Goal: Task Accomplishment & Management: Use online tool/utility

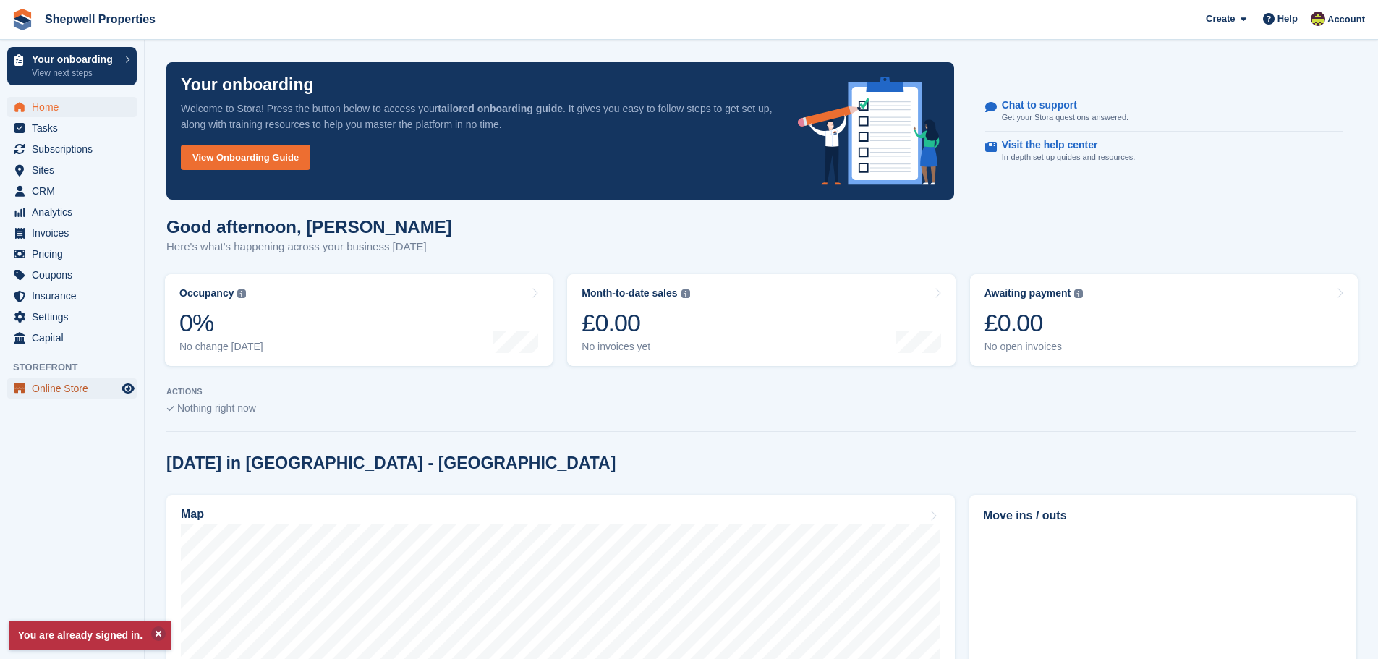
click at [52, 379] on span "Online Store" at bounding box center [75, 388] width 87 height 20
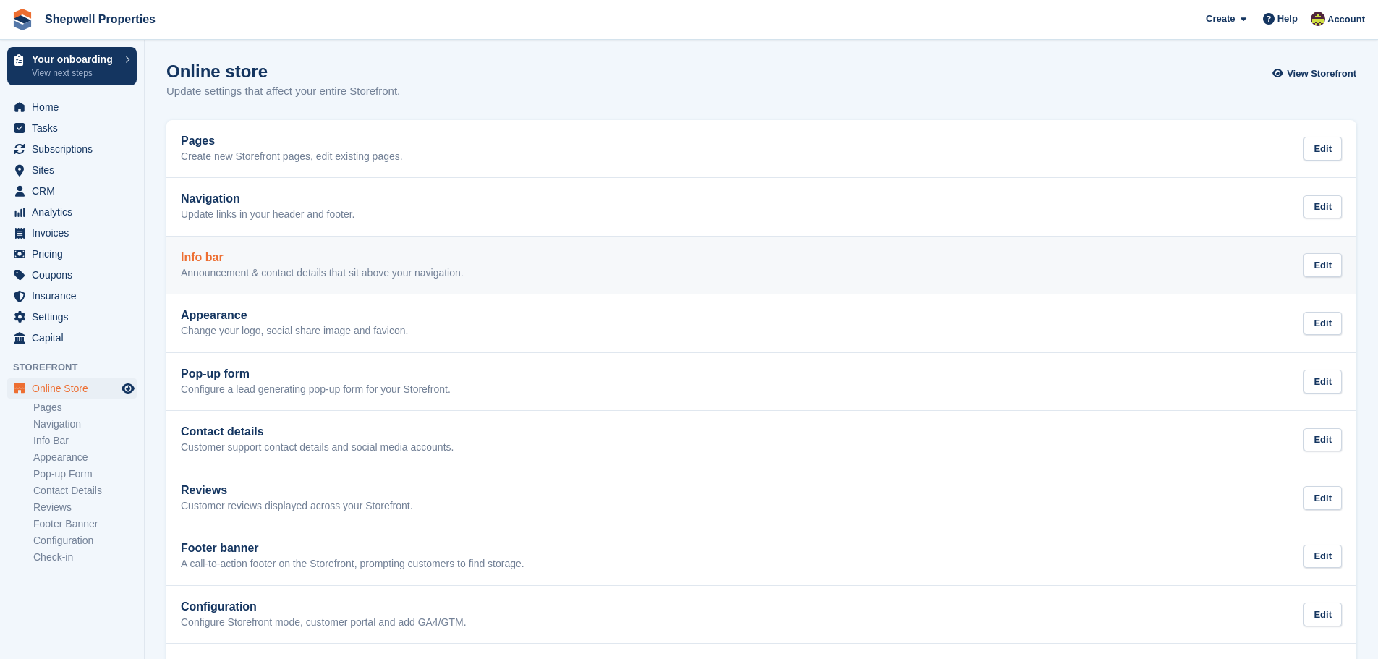
scroll to position [65, 0]
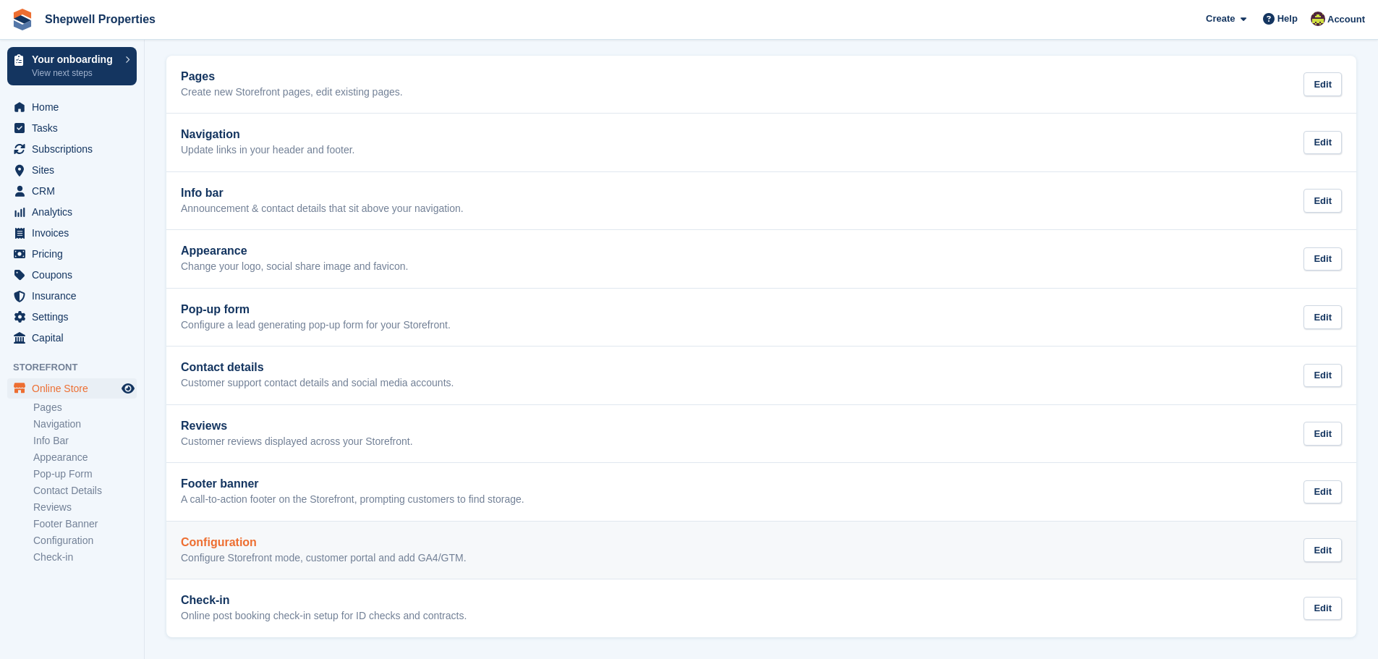
click at [268, 549] on div "Configuration Configure Storefront mode, customer portal and add GA4/GTM." at bounding box center [324, 550] width 286 height 29
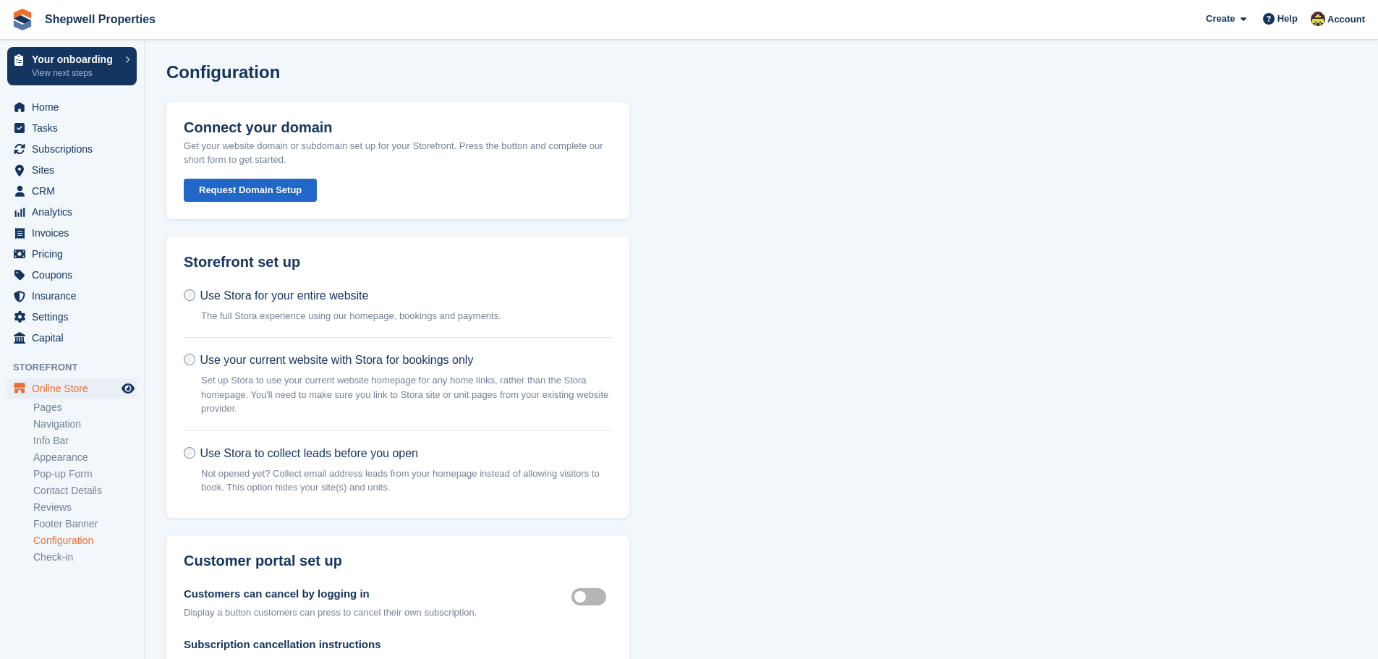
click at [231, 188] on button "Request Domain Setup" at bounding box center [250, 191] width 133 height 24
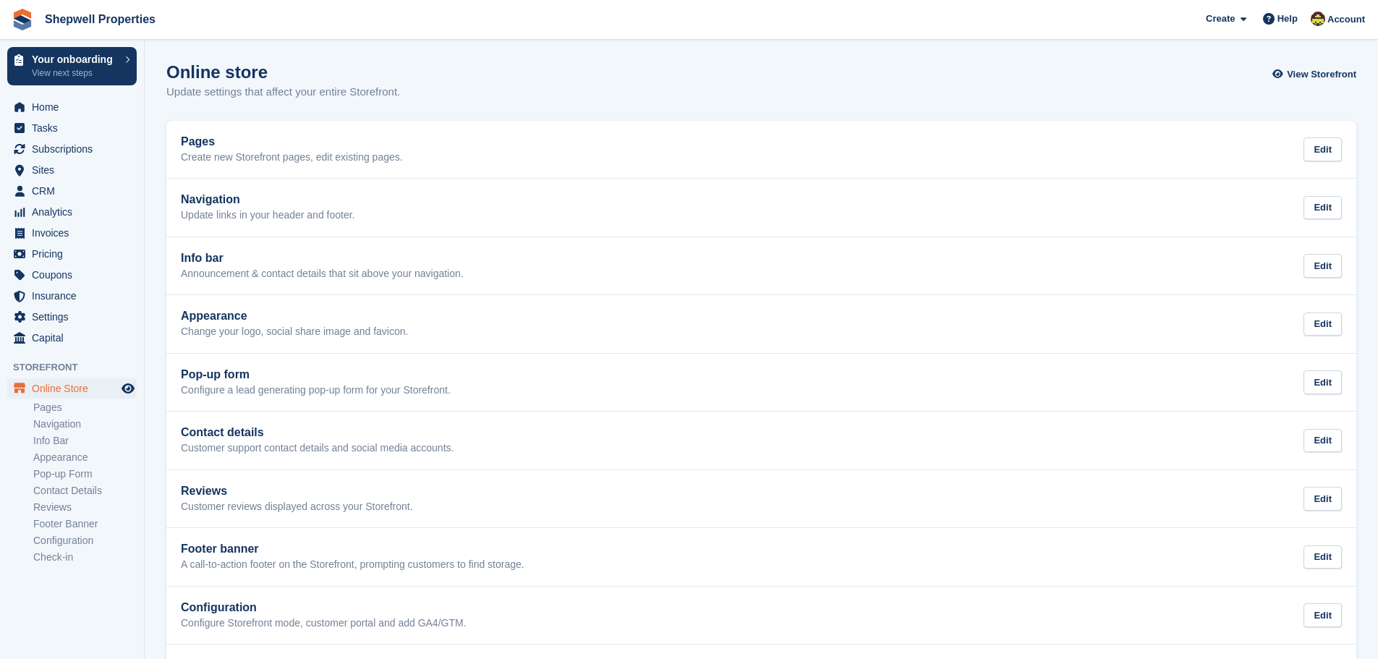
scroll to position [65, 0]
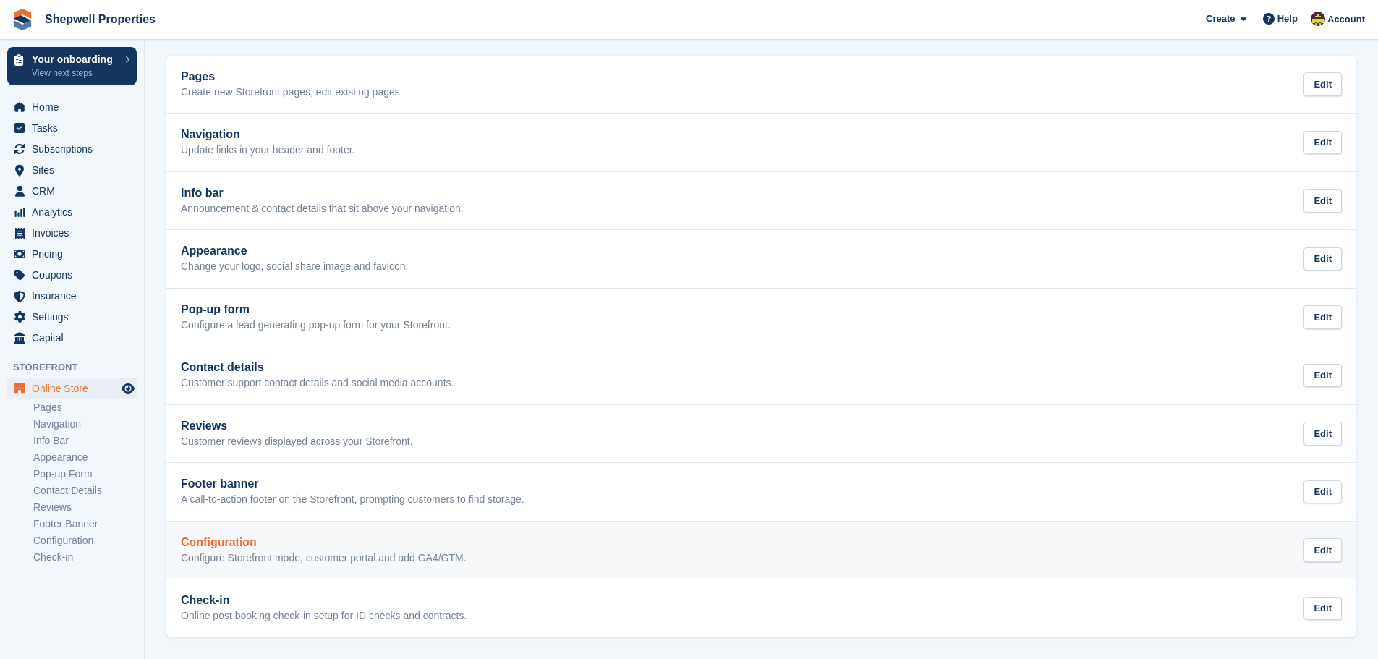
click at [428, 545] on h2 "Configuration" at bounding box center [324, 542] width 286 height 13
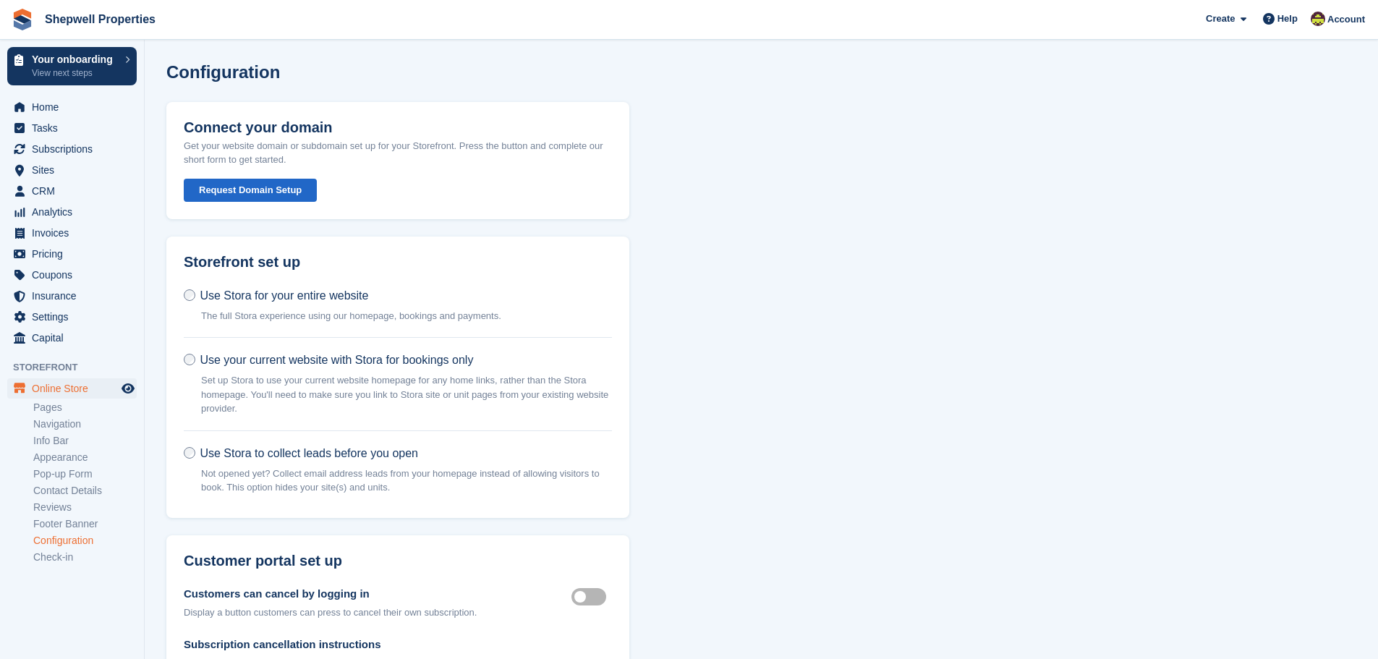
click at [238, 187] on button "Request Domain Setup" at bounding box center [250, 191] width 133 height 24
click at [251, 187] on button "Request Domain Setup" at bounding box center [250, 191] width 133 height 24
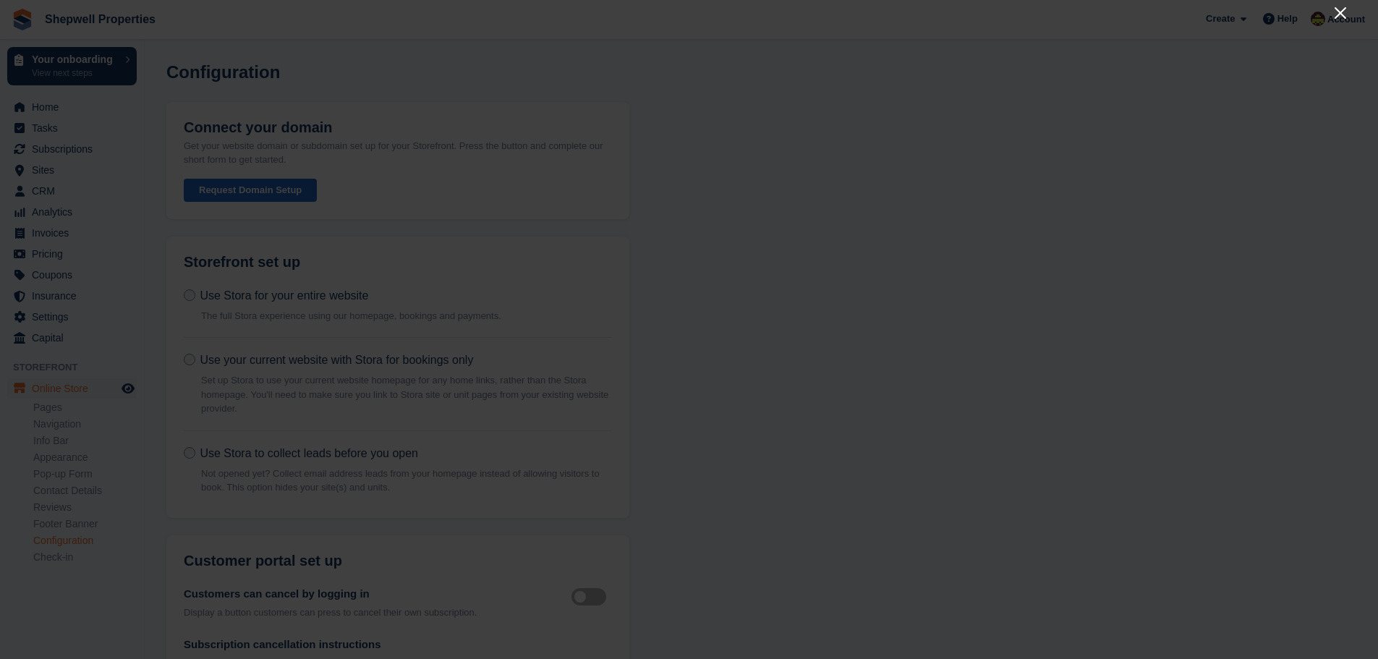
click at [1348, 12] on icon "Close" at bounding box center [1340, 12] width 17 height 17
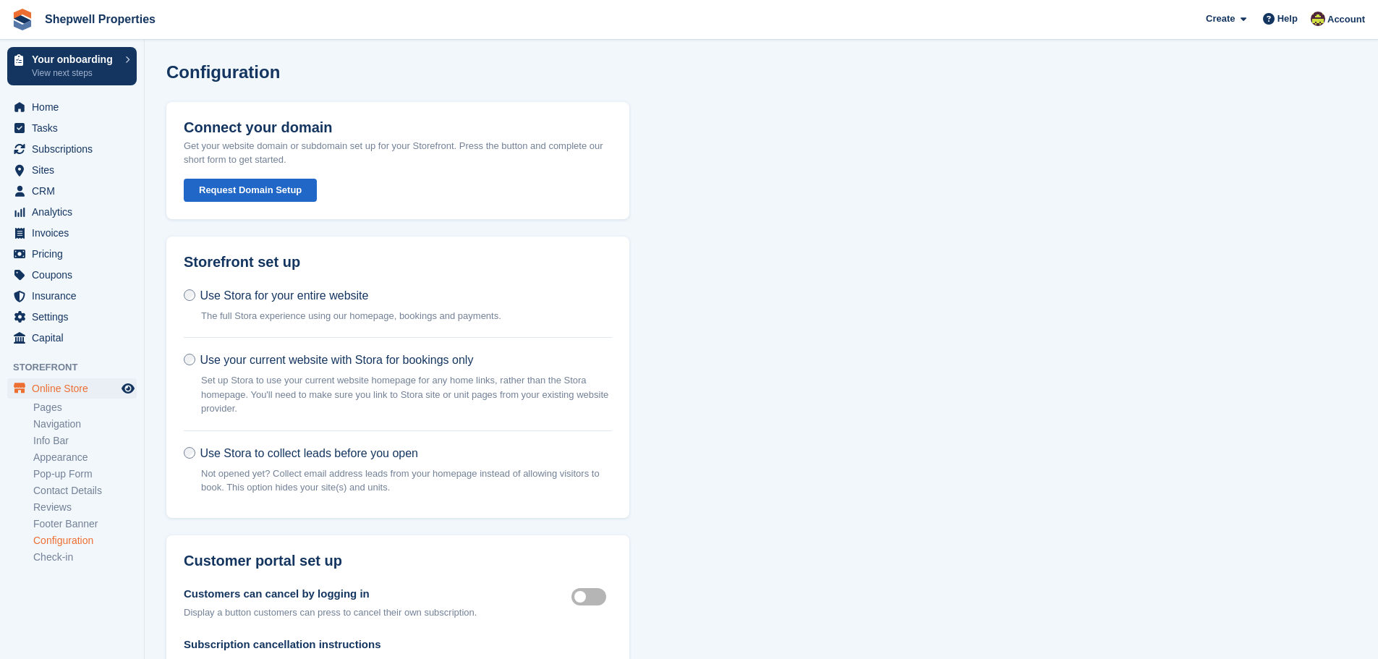
click at [128, 389] on icon "Preview store" at bounding box center [128, 389] width 13 height 12
